Goal: Information Seeking & Learning: Learn about a topic

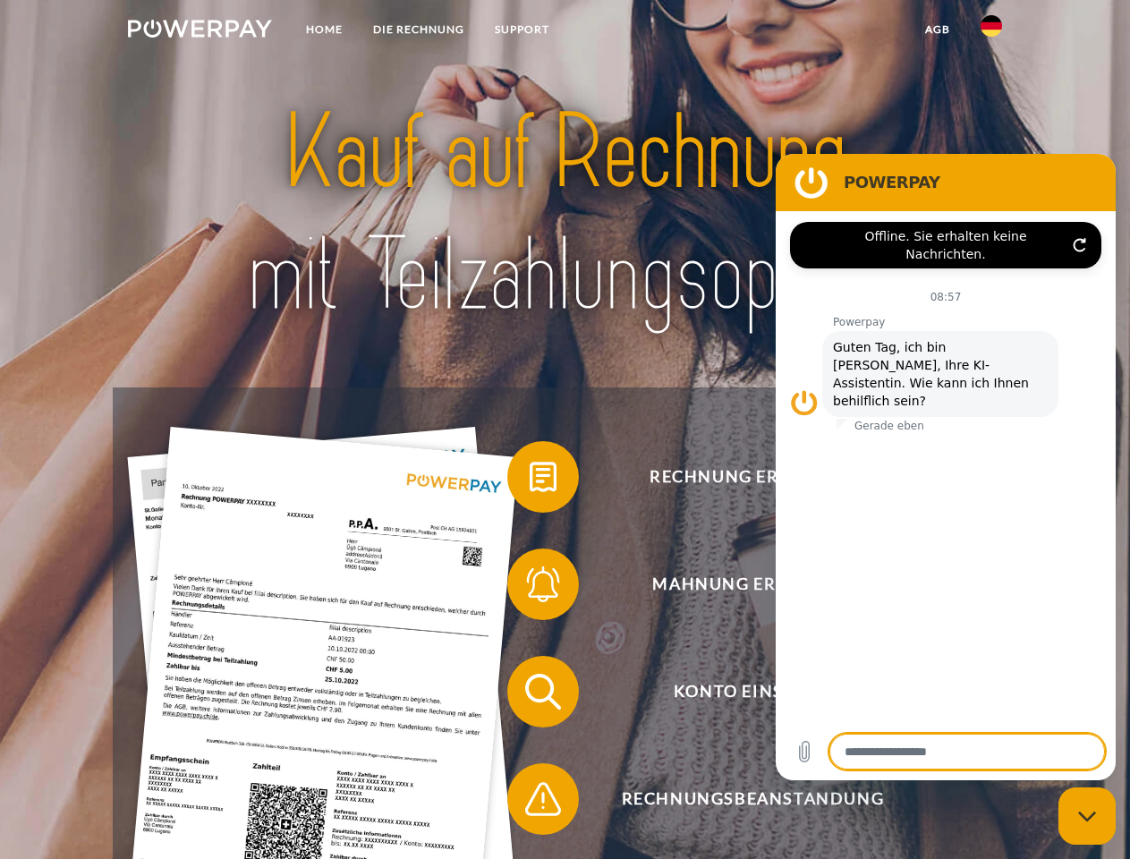
click at [199, 31] on img at bounding box center [200, 29] width 144 height 18
click at [991, 31] on img at bounding box center [990, 25] width 21 height 21
click at [937, 30] on link "agb" at bounding box center [937, 29] width 55 height 32
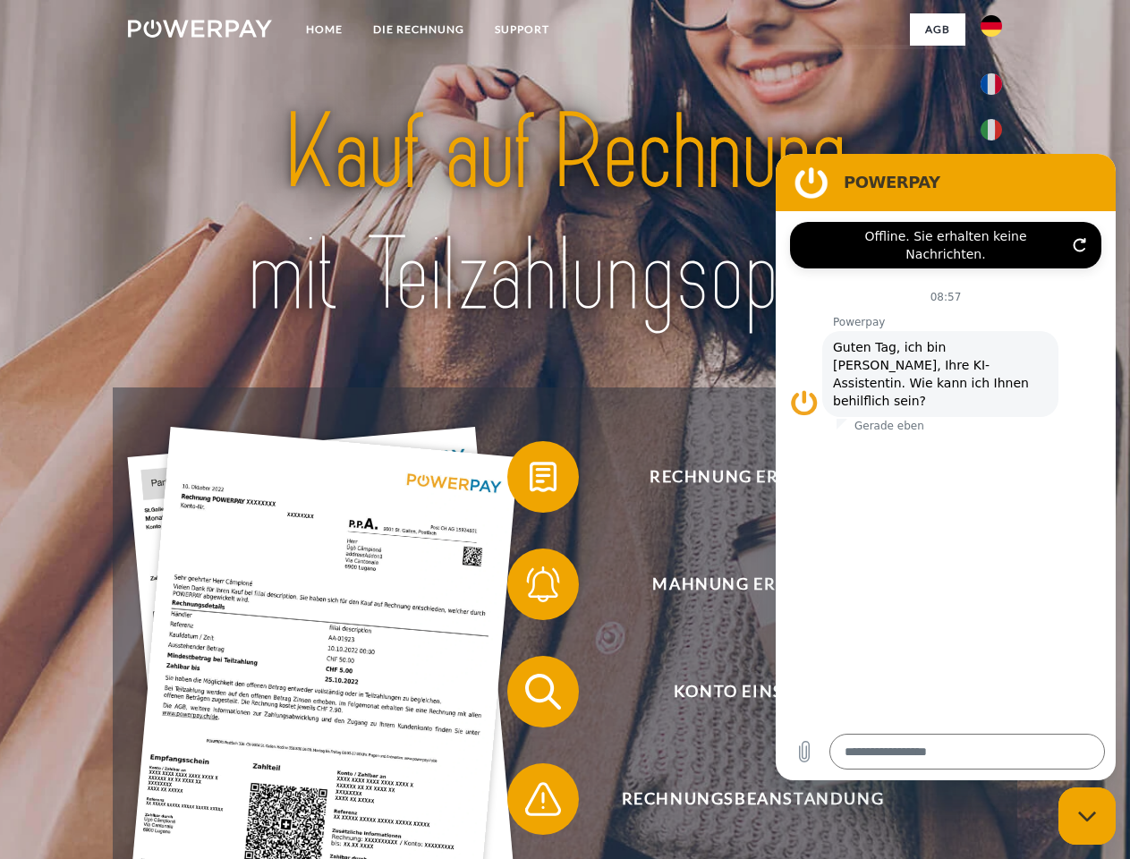
click at [530, 480] on span at bounding box center [515, 476] width 89 height 89
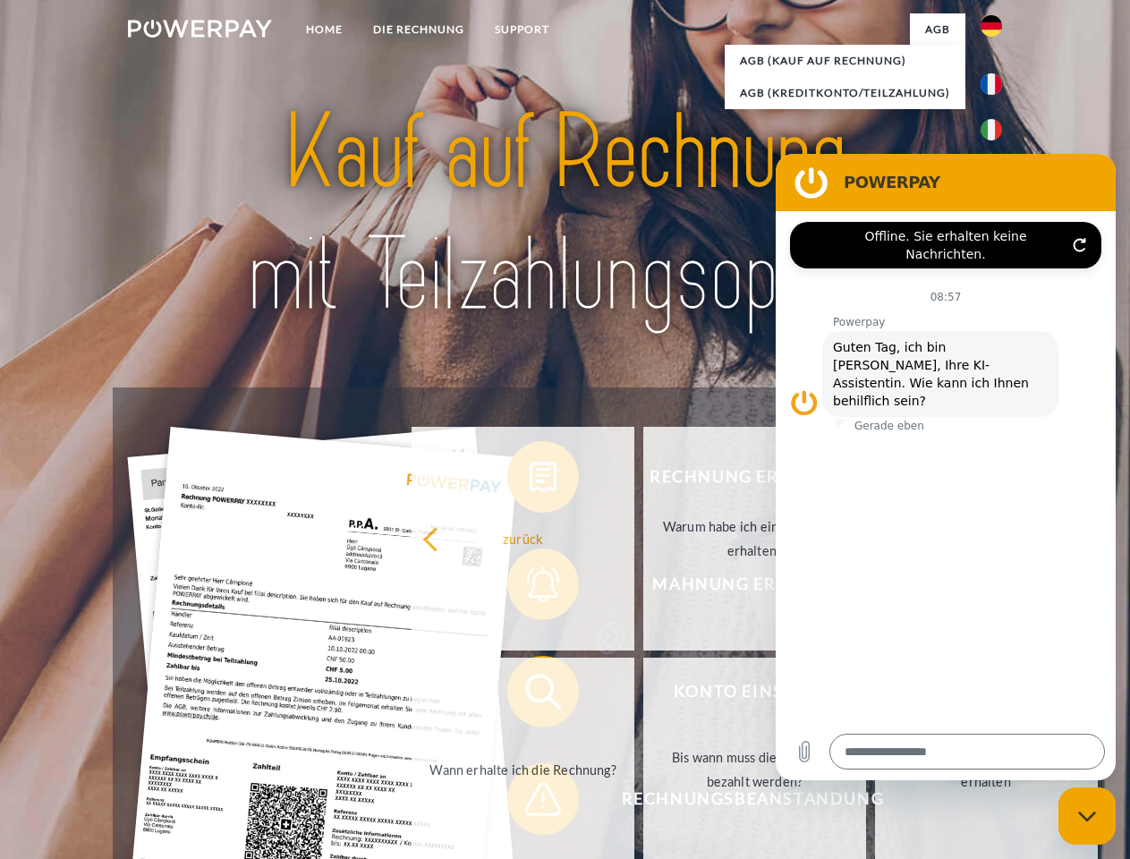
click at [530, 588] on div "Rechnung erhalten? Mahnung erhalten? Konto einsehen" at bounding box center [564, 745] width 903 height 716
click at [643, 695] on link "Bis wann muss die Rechnung bezahlt werden?" at bounding box center [754, 769] width 223 height 224
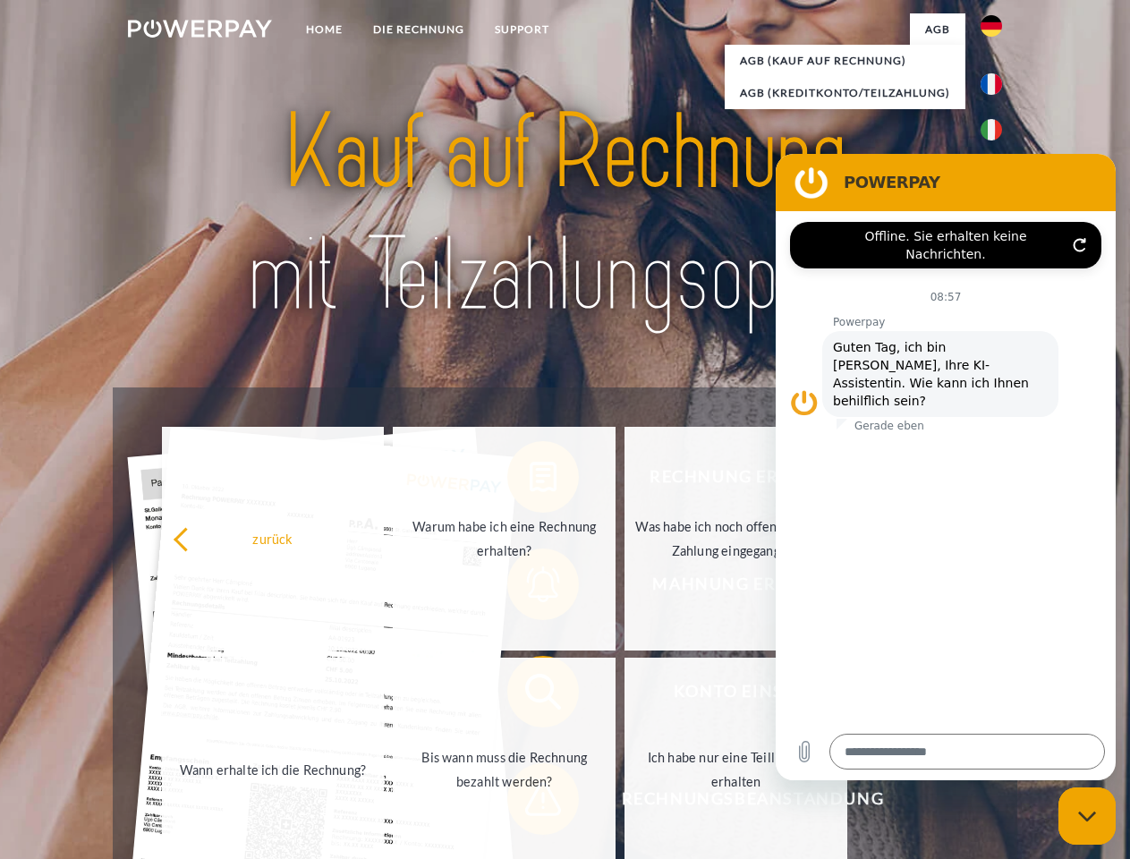
click at [530, 802] on span at bounding box center [515, 798] width 89 height 89
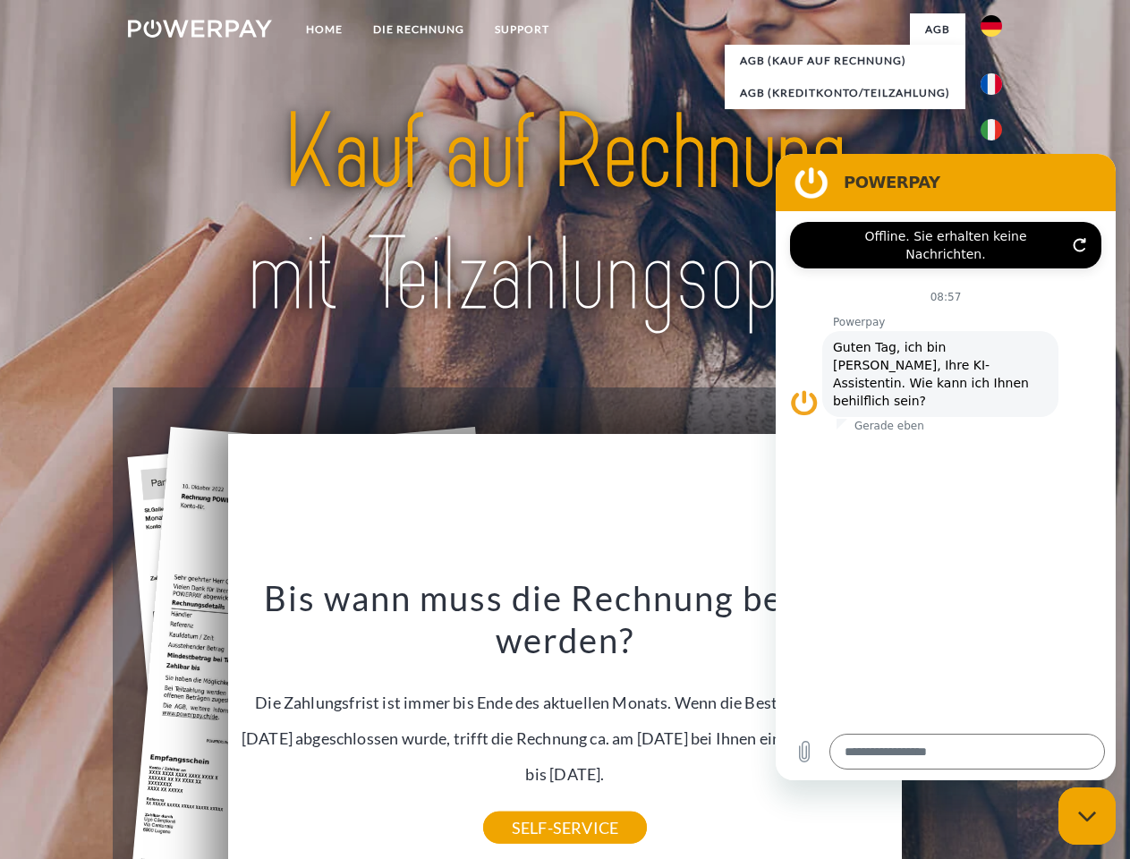
click at [1087, 816] on icon "Messaging-Fenster schließen" at bounding box center [1087, 816] width 19 height 12
type textarea "*"
